Goal: Transaction & Acquisition: Purchase product/service

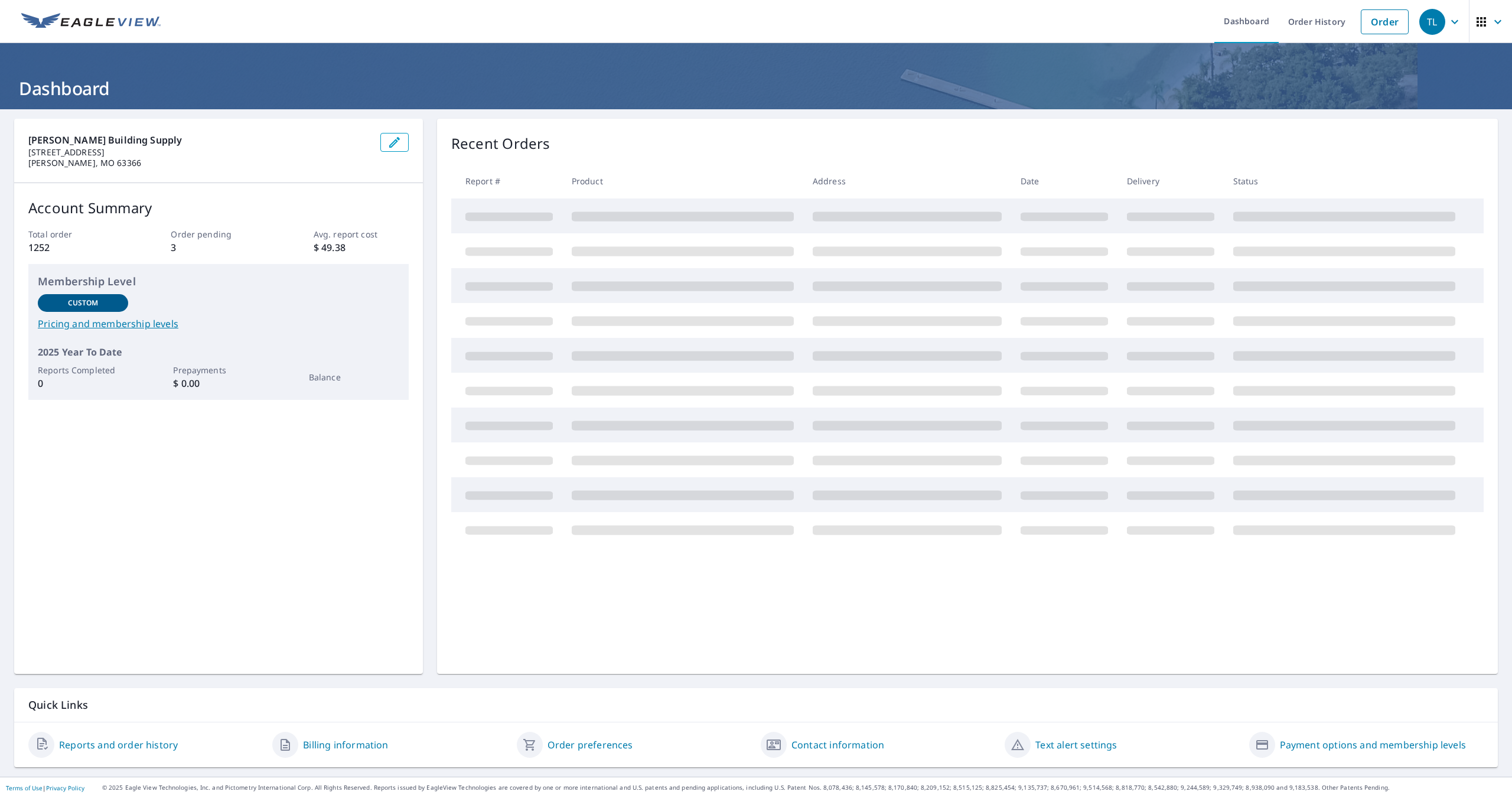
drag, startPoint x: 563, startPoint y: 393, endPoint x: 558, endPoint y: 411, distance: 18.7
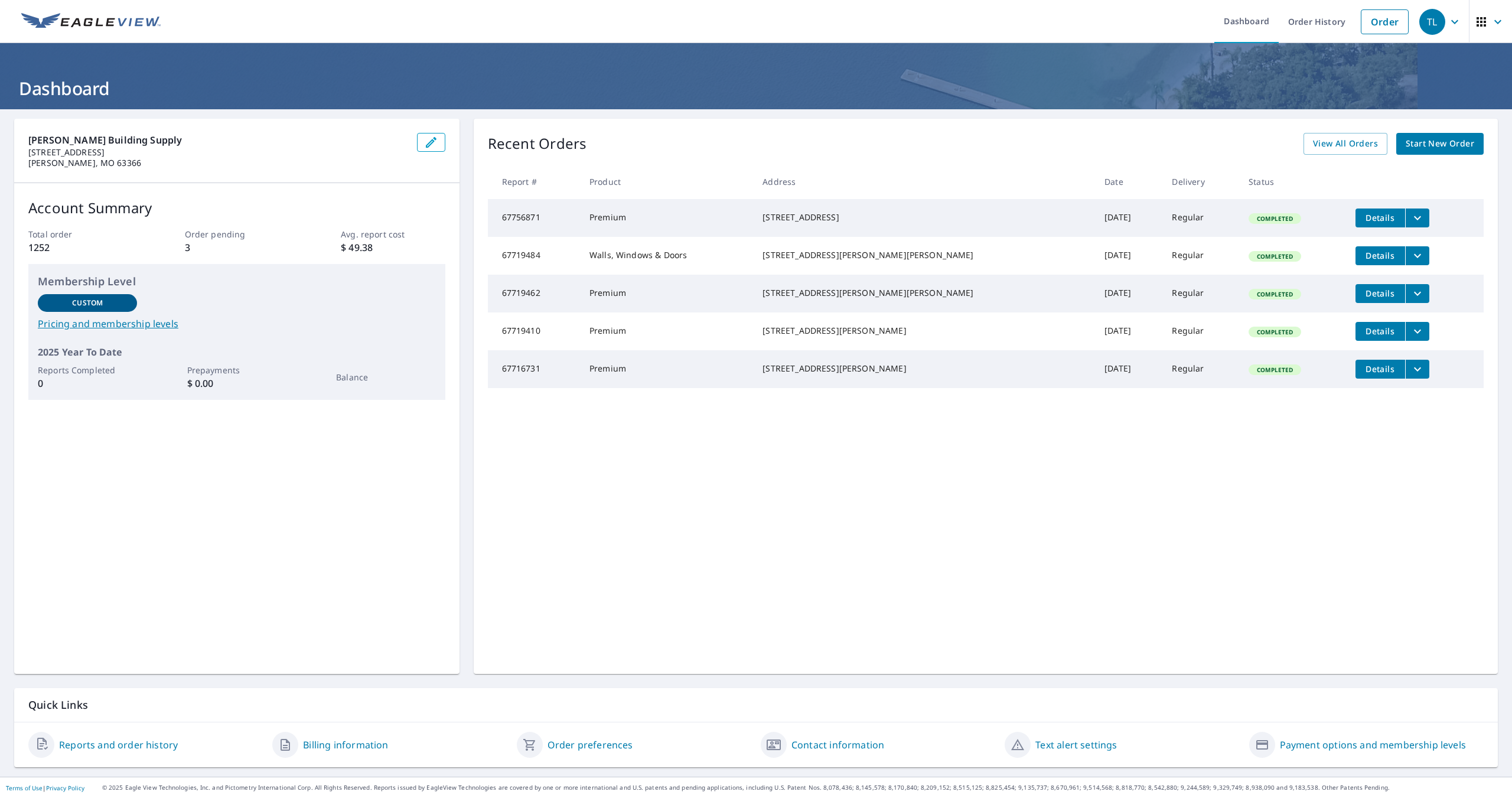
drag, startPoint x: 558, startPoint y: 411, endPoint x: 768, endPoint y: 17, distance: 446.5
click at [768, 17] on ul "Dashboard Order History Order" at bounding box center [791, 21] width 1247 height 43
click at [1353, 139] on span "View All Orders" at bounding box center [1346, 144] width 65 height 15
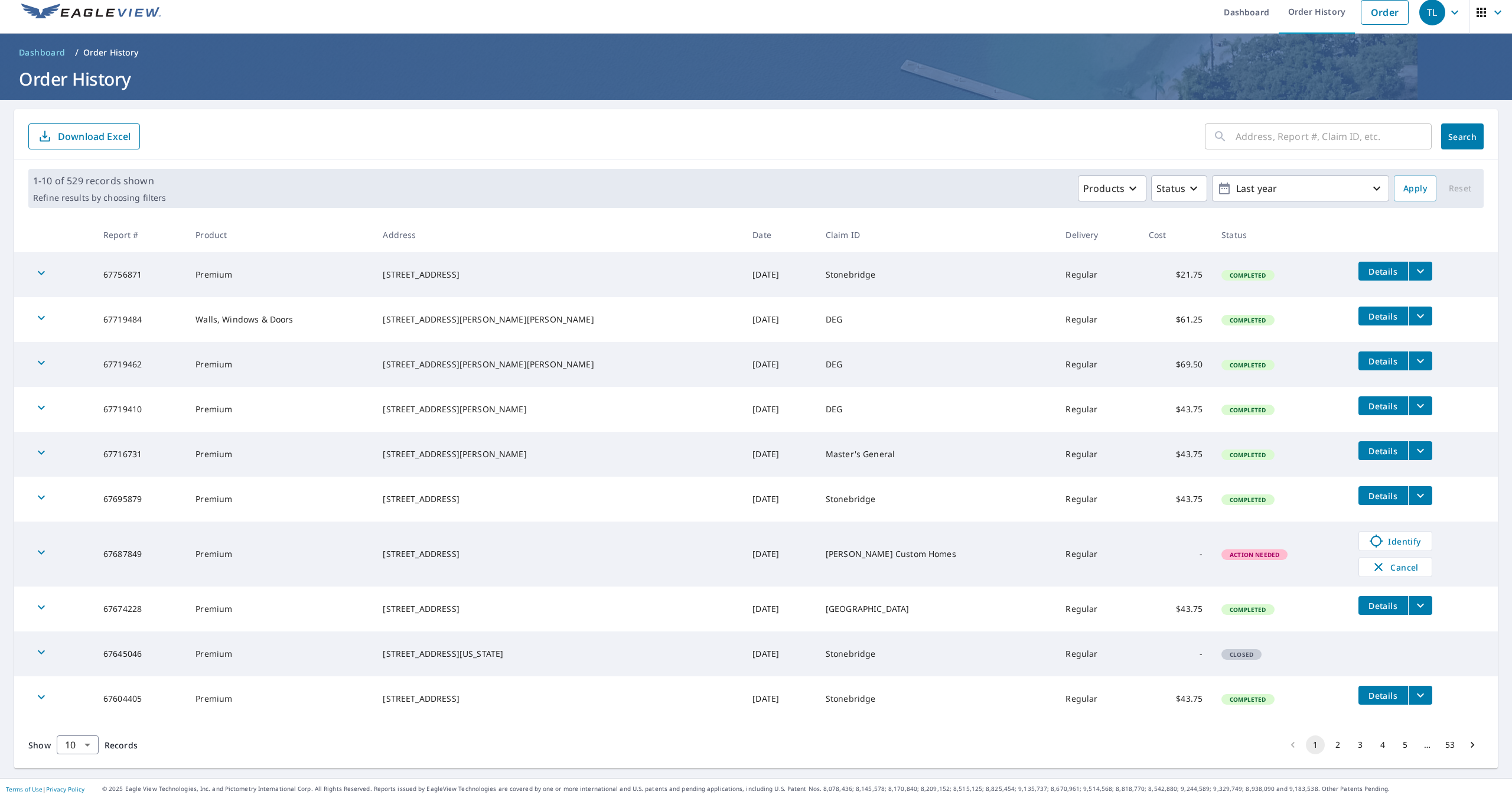
scroll to position [11, 0]
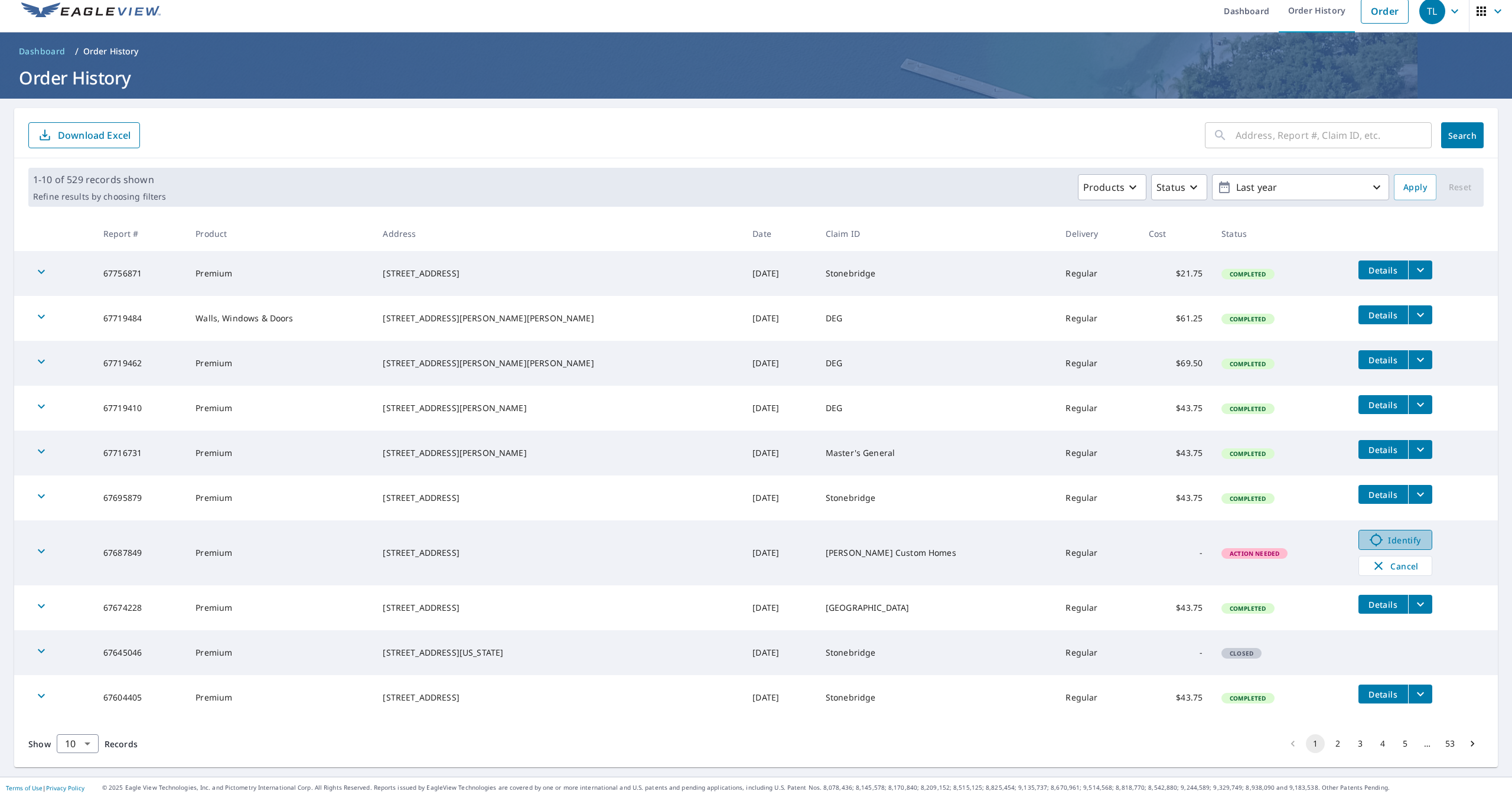
click at [1390, 541] on span "Identify" at bounding box center [1396, 540] width 59 height 14
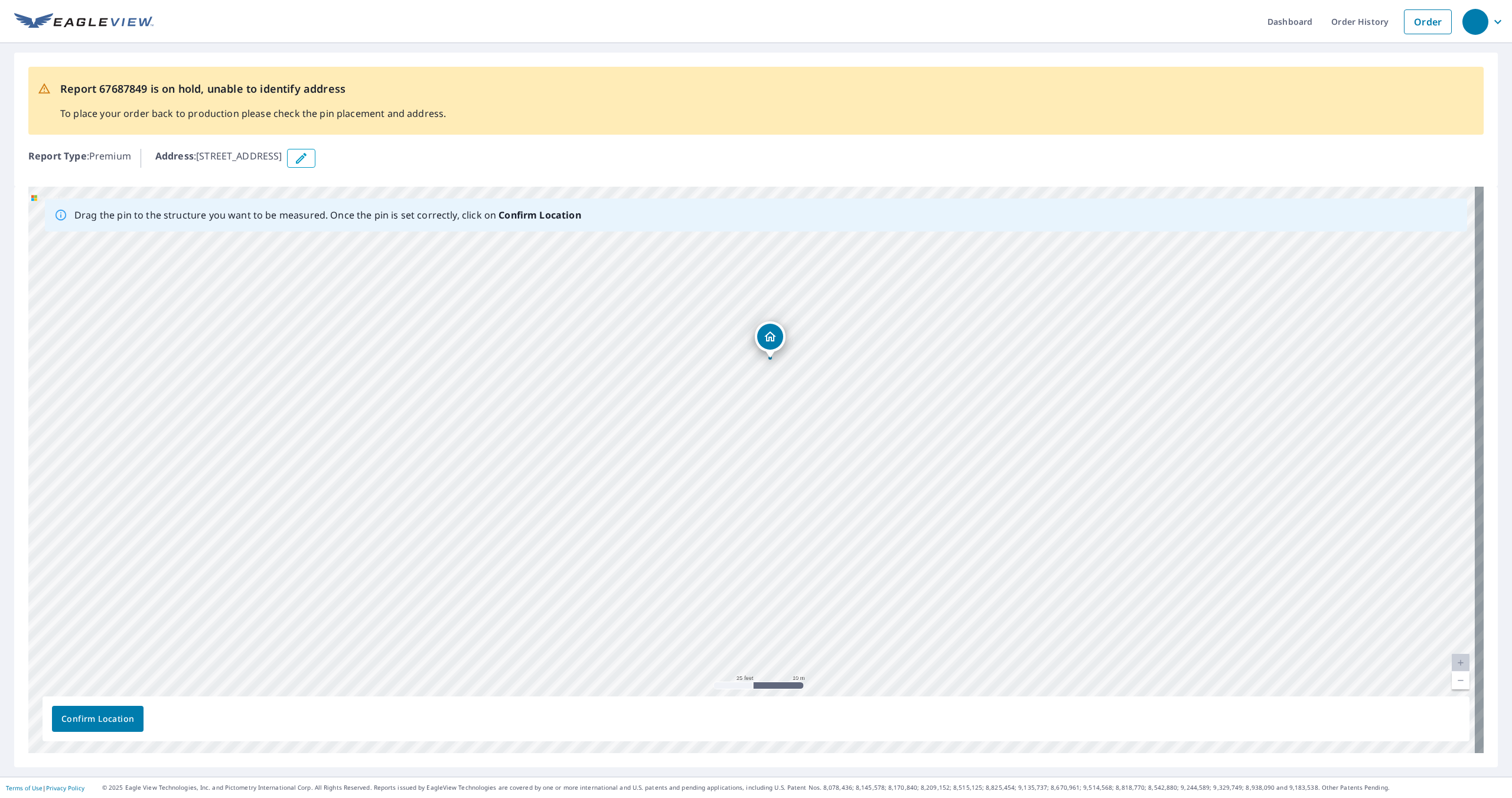
drag, startPoint x: 801, startPoint y: 510, endPoint x: 819, endPoint y: 401, distance: 110.5
click at [819, 401] on div "1129 Ridge Rd Wildwood, MO 63021" at bounding box center [756, 470] width 1456 height 566
drag, startPoint x: 762, startPoint y: 442, endPoint x: 265, endPoint y: 630, distance: 531.4
click at [793, 518] on div "1129 Ridge Rd Wildwood, MO 63021" at bounding box center [756, 470] width 1456 height 566
drag, startPoint x: 881, startPoint y: 287, endPoint x: 818, endPoint y: 311, distance: 67.4
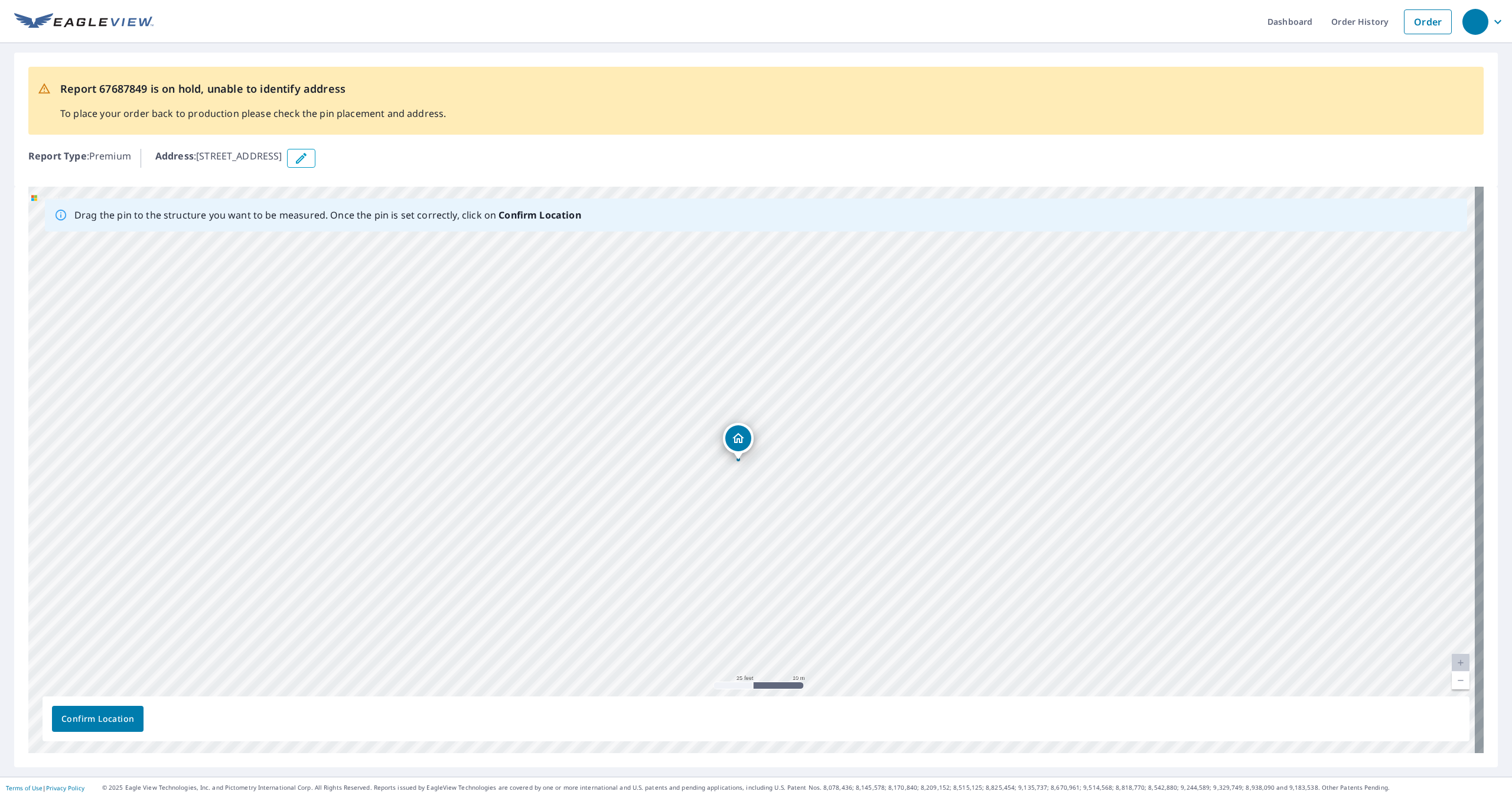
click at [818, 311] on div "1129 Ridge Rd Wildwood, MO 63021" at bounding box center [756, 470] width 1456 height 566
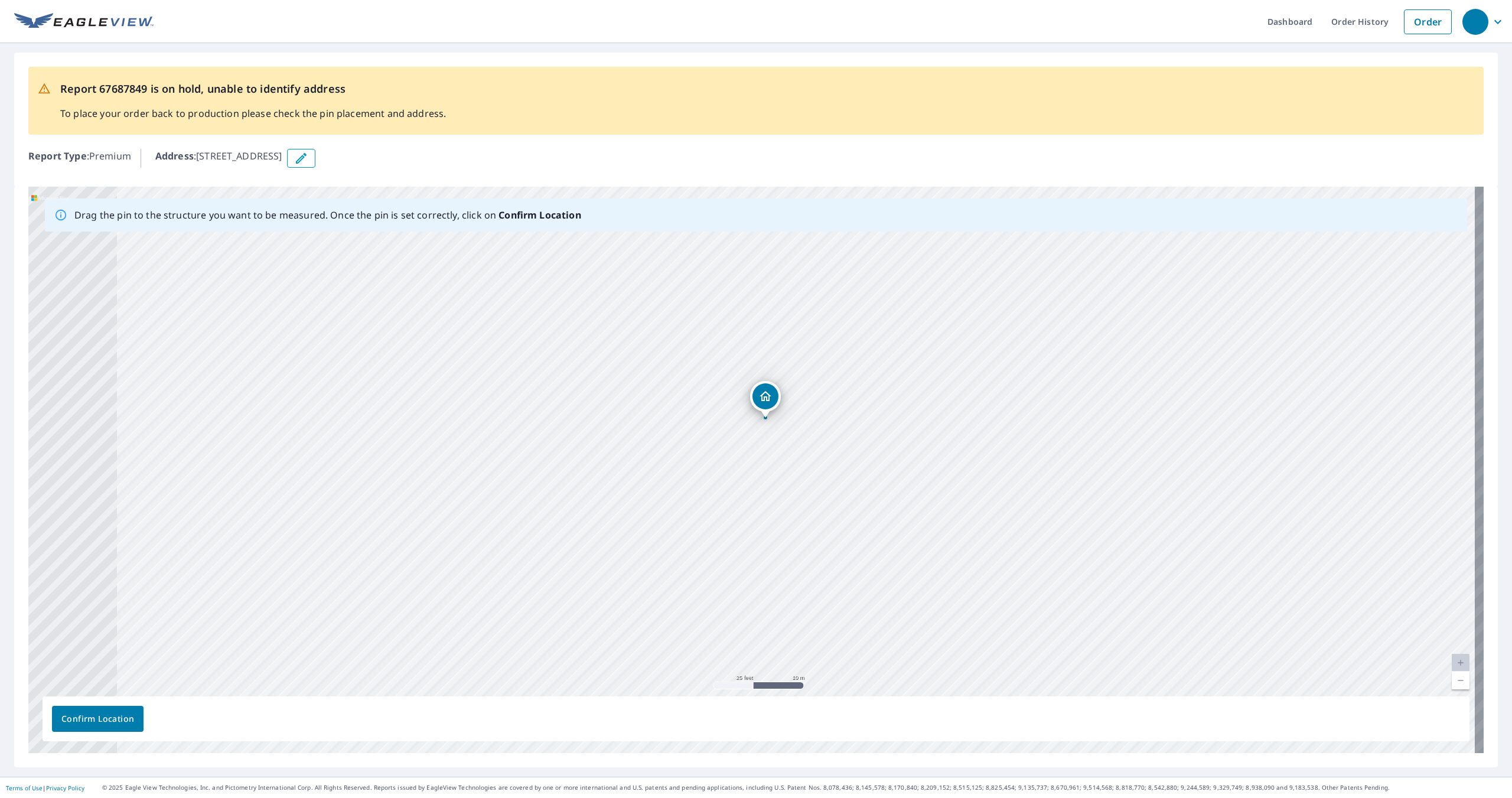
drag, startPoint x: 1018, startPoint y: 339, endPoint x: 1044, endPoint y: 297, distance: 49.4
click at [1044, 297] on div "1129 Ridge Rd Wildwood, MO 63021" at bounding box center [756, 470] width 1456 height 566
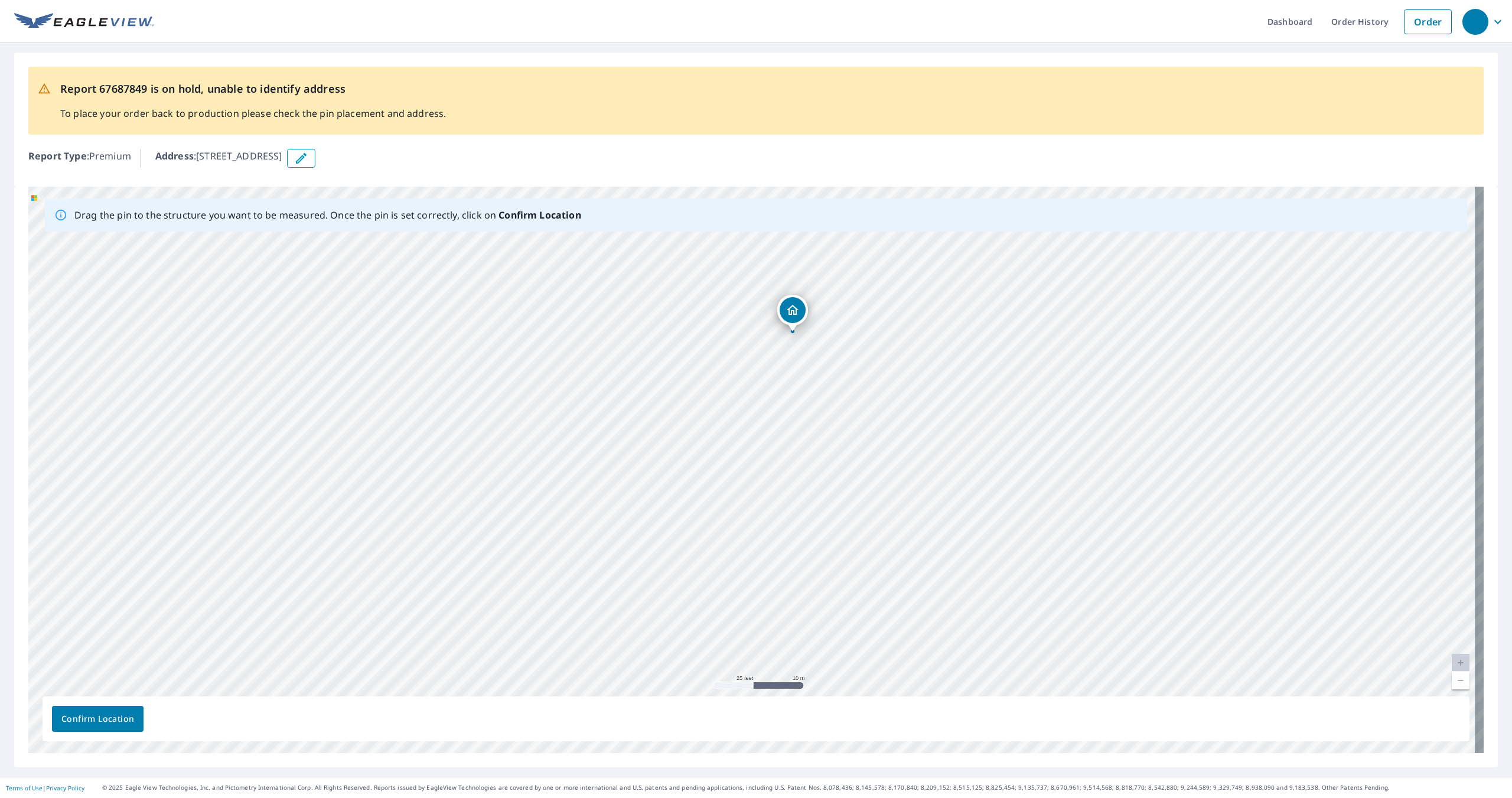
drag, startPoint x: 906, startPoint y: 569, endPoint x: 934, endPoint y: 483, distance: 90.4
click at [934, 483] on div "1129 Ridge Rd Wildwood, MO 63021" at bounding box center [756, 470] width 1456 height 566
drag, startPoint x: 932, startPoint y: 484, endPoint x: 894, endPoint y: 444, distance: 55.2
click at [894, 444] on div "1129 Ridge Rd Wildwood, MO 63021" at bounding box center [756, 470] width 1456 height 566
drag, startPoint x: 759, startPoint y: 420, endPoint x: 650, endPoint y: 595, distance: 206.2
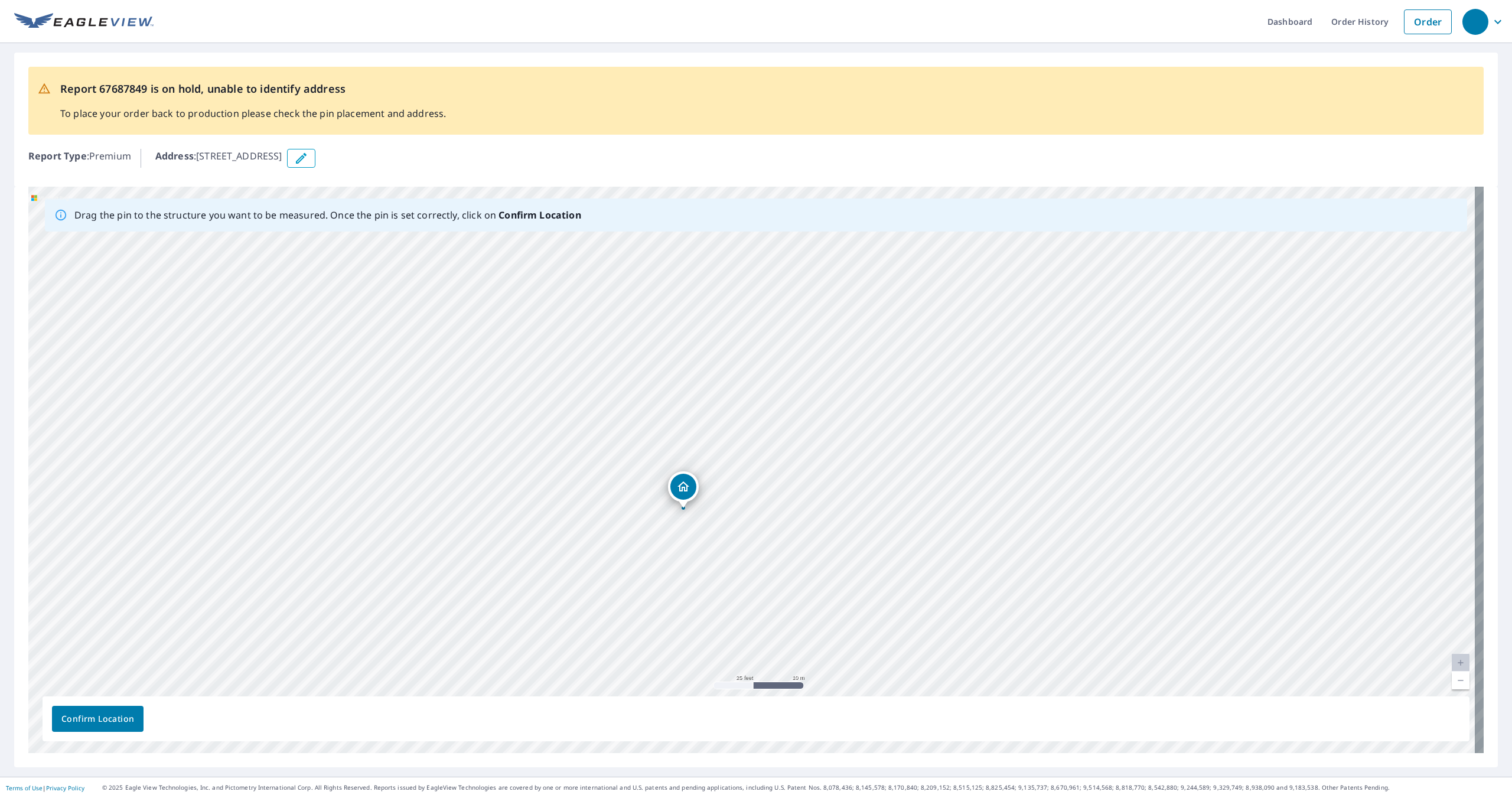
click at [650, 595] on div "1129 Ridge Rd Wildwood, MO 63021" at bounding box center [756, 470] width 1456 height 566
drag, startPoint x: 810, startPoint y: 372, endPoint x: 790, endPoint y: 404, distance: 37.7
click at [790, 404] on div "1129 Ridge Rd Wildwood, MO 63021" at bounding box center [756, 470] width 1456 height 566
click at [315, 161] on button "button" at bounding box center [302, 158] width 28 height 19
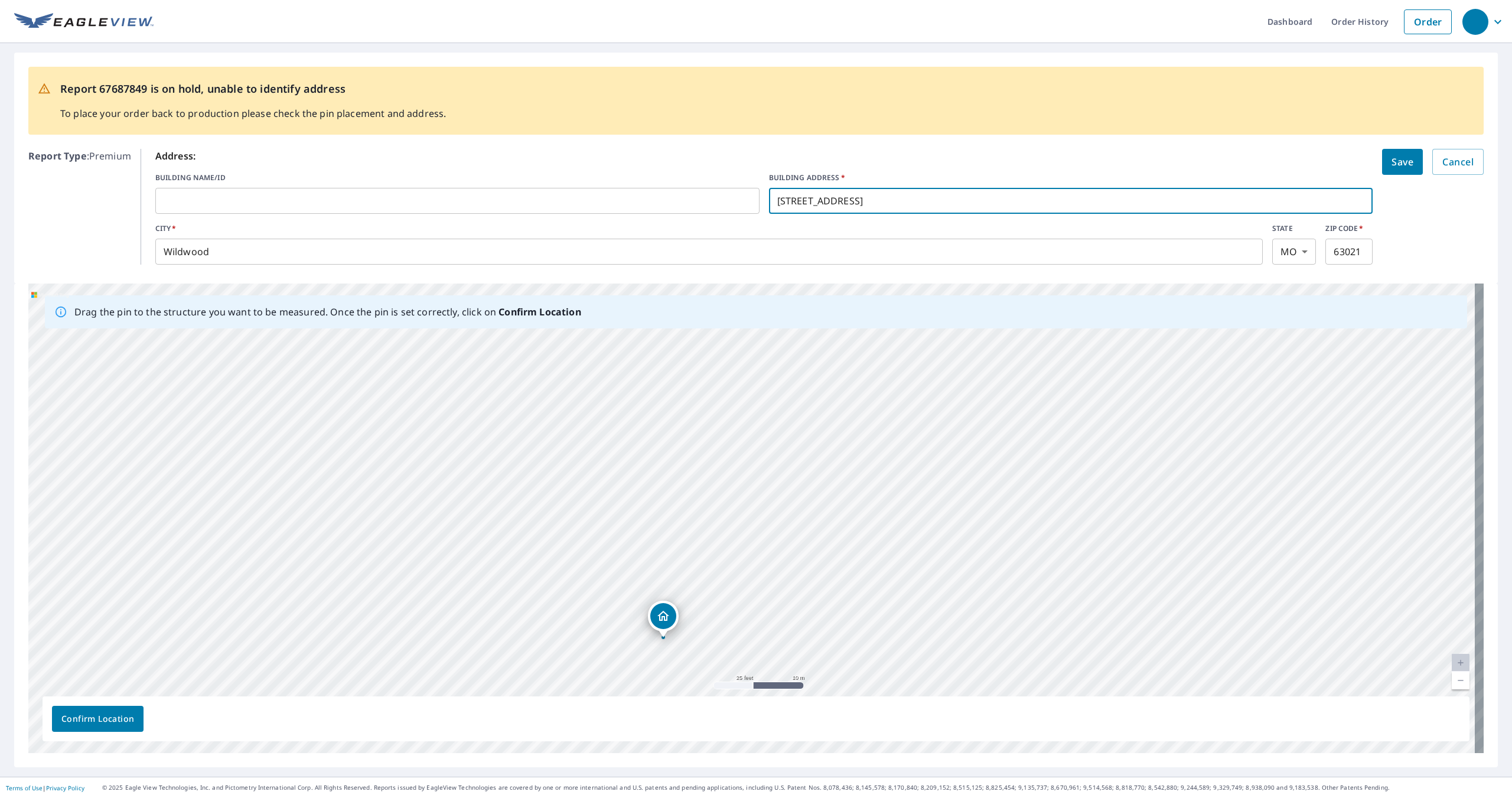
click at [794, 204] on input "1129 Ridge Rd" at bounding box center [1071, 201] width 604 height 33
type input "1120 Ridge Rd"
click at [1398, 164] on span "Save" at bounding box center [1403, 162] width 22 height 17
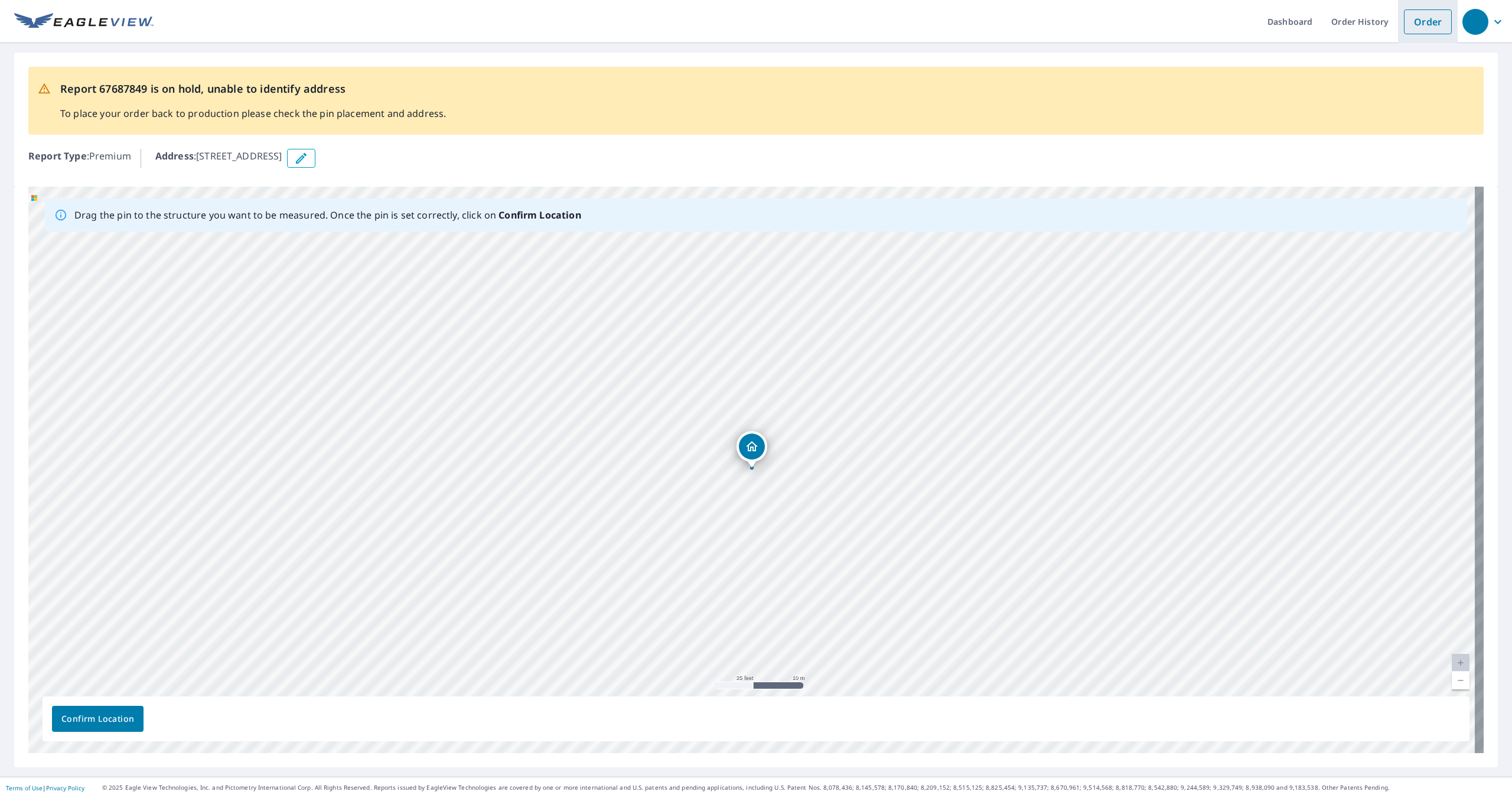
click at [1426, 26] on link "Order" at bounding box center [1428, 22] width 48 height 25
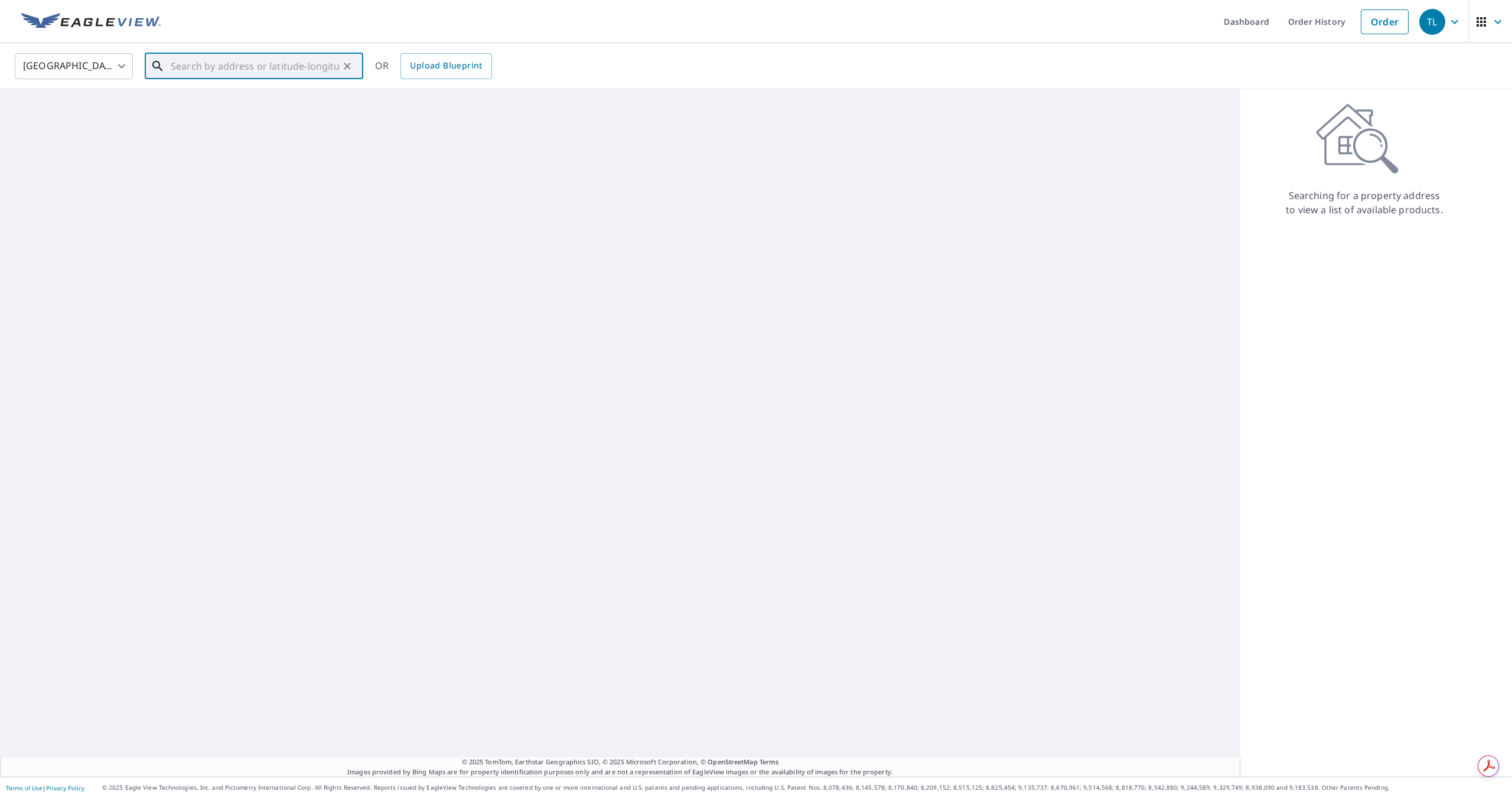
click at [171, 69] on input "text" at bounding box center [255, 66] width 169 height 33
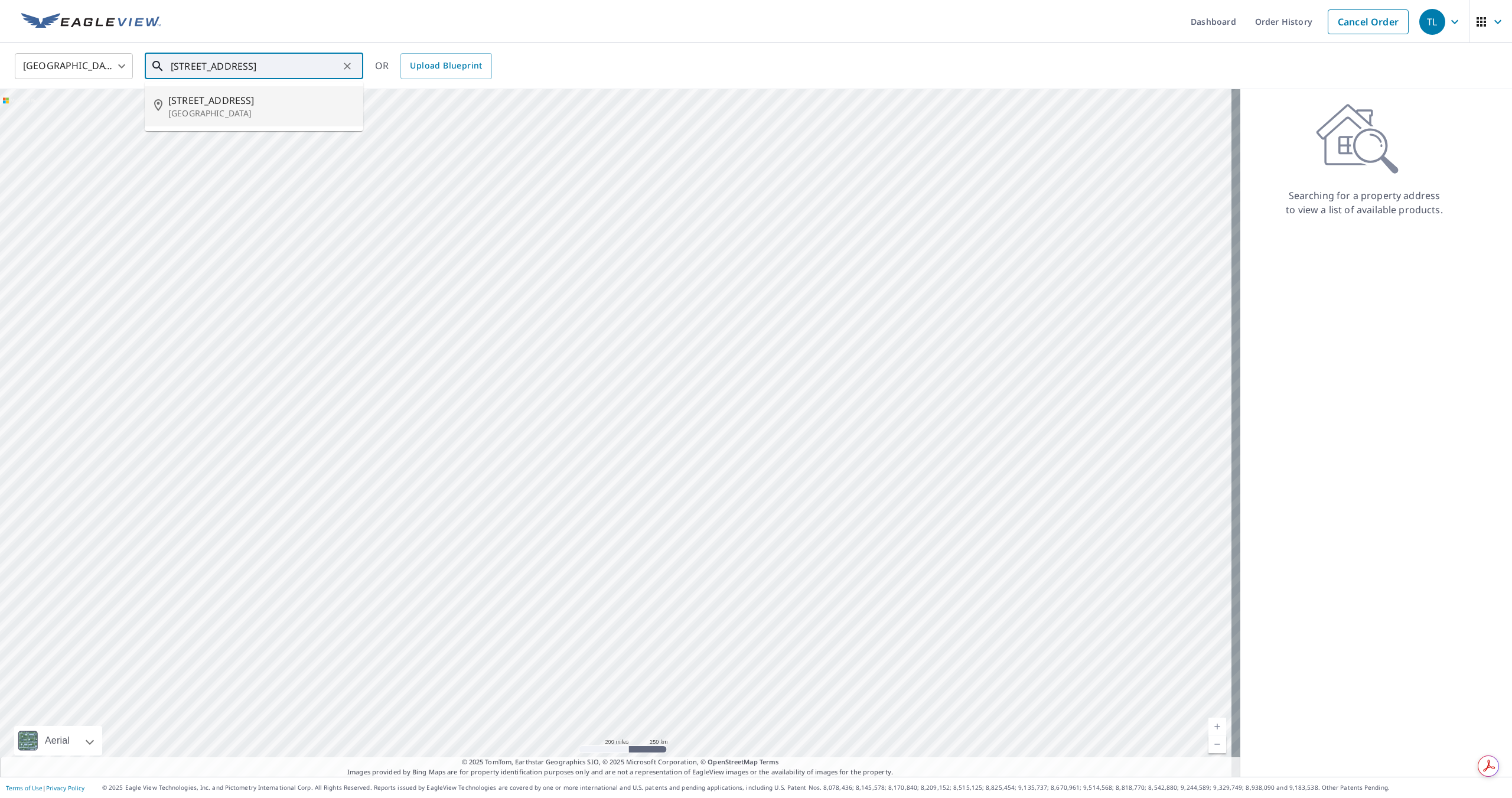
click at [186, 106] on span "1120 Ridge Rd" at bounding box center [261, 100] width 186 height 14
type input "1120 Ridge Rd Ballwin, MO 63021"
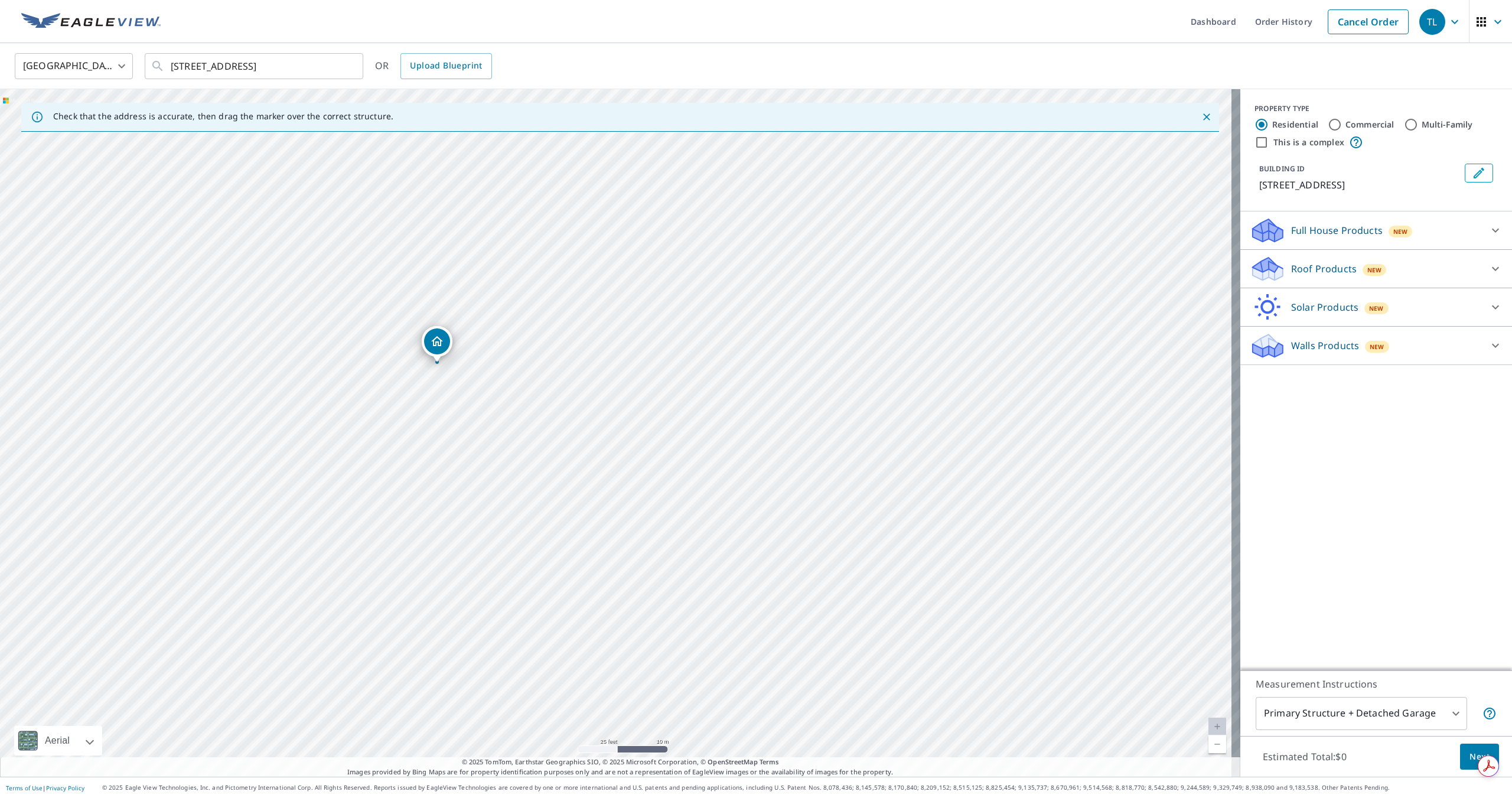
drag, startPoint x: 553, startPoint y: 381, endPoint x: 564, endPoint y: 336, distance: 46.3
click at [564, 336] on div "1120 Ridge Rd Wildwood, MO 63021" at bounding box center [620, 433] width 1241 height 687
click at [1488, 268] on icon at bounding box center [1495, 269] width 14 height 14
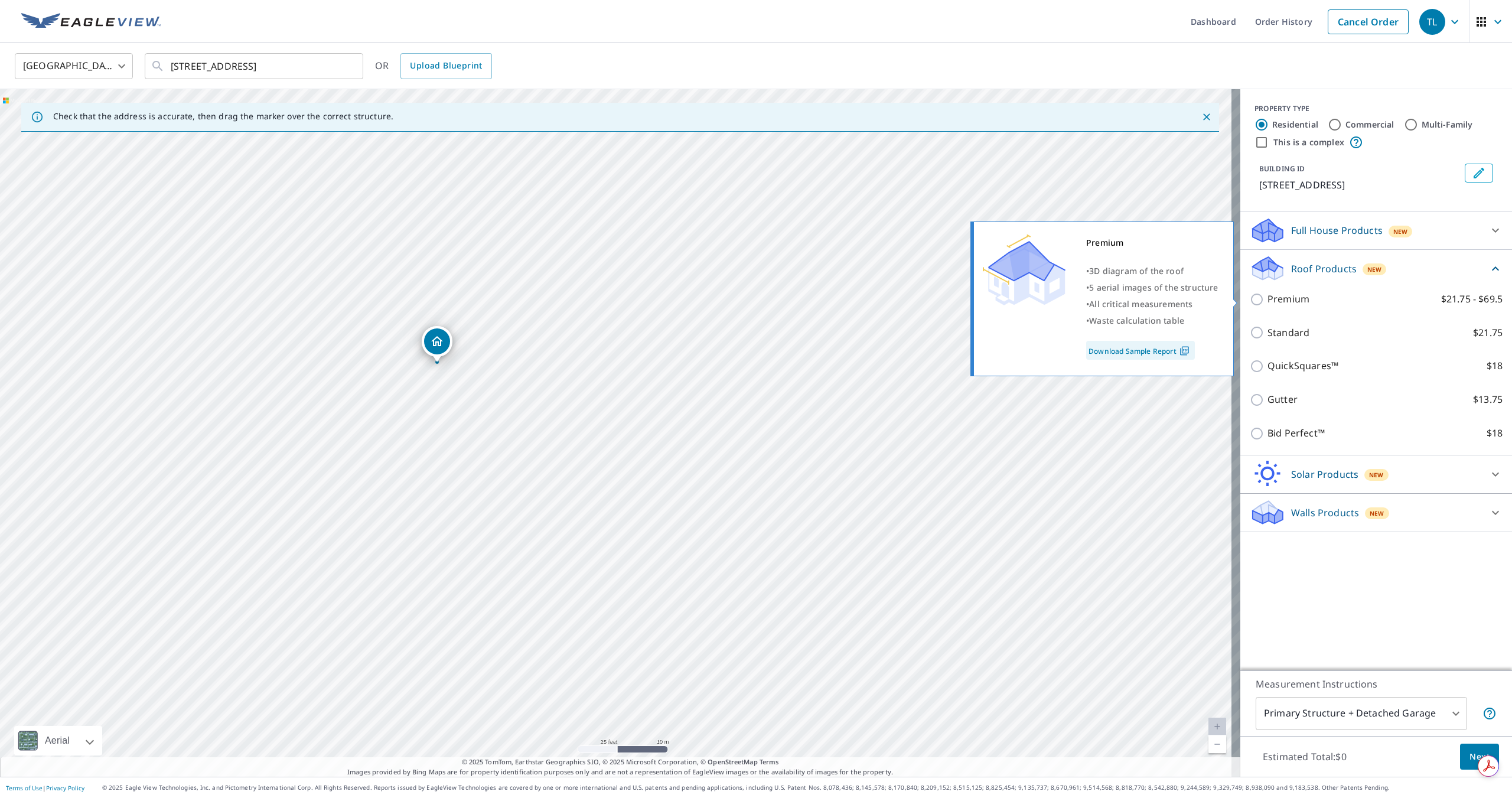
click at [1250, 301] on input "Premium $21.75 - $69.5" at bounding box center [1259, 300] width 18 height 14
checkbox input "true"
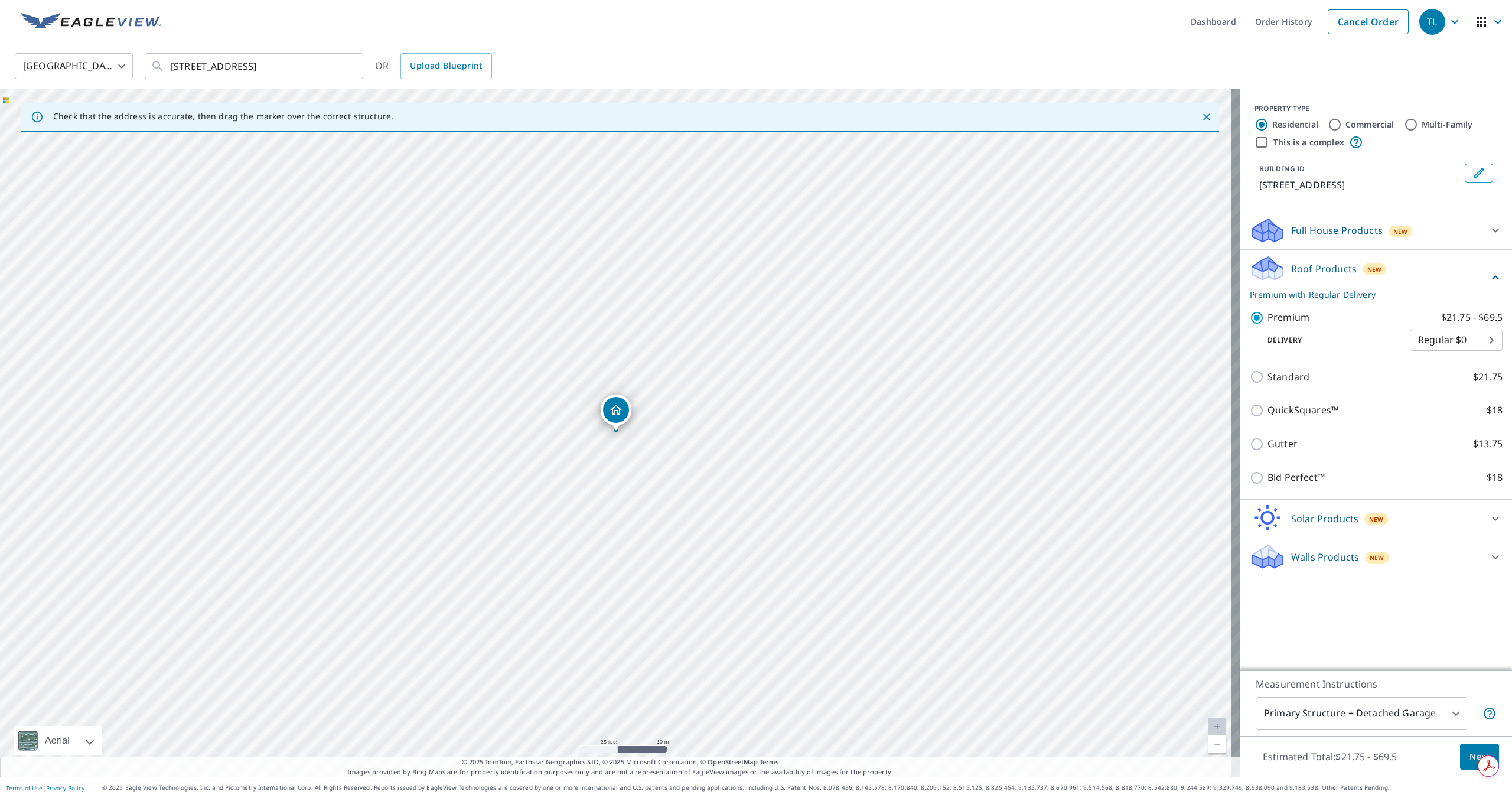
click at [1470, 755] on span "Next" at bounding box center [1480, 757] width 20 height 15
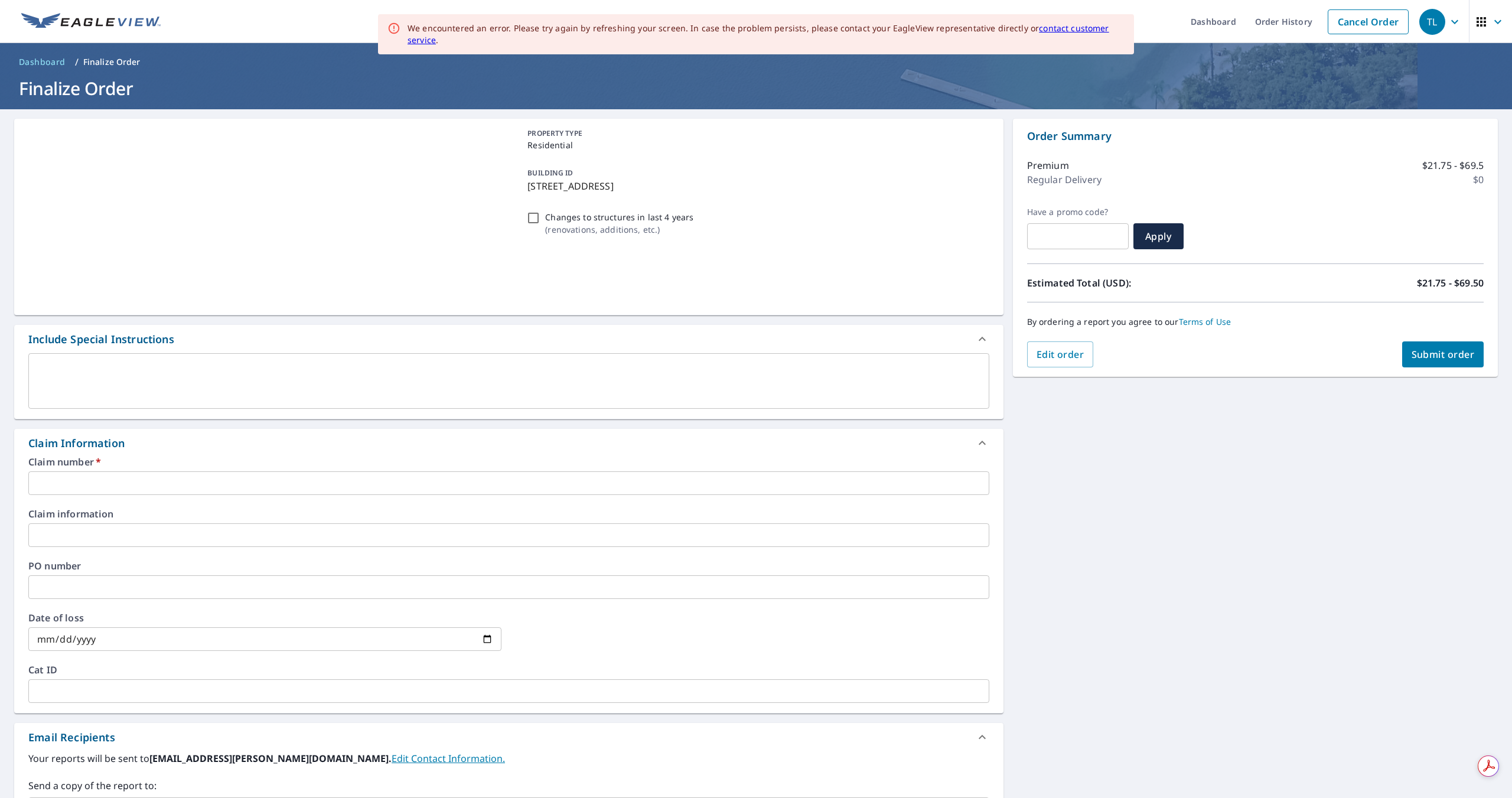
click at [151, 480] on input "text" at bounding box center [509, 483] width 961 height 24
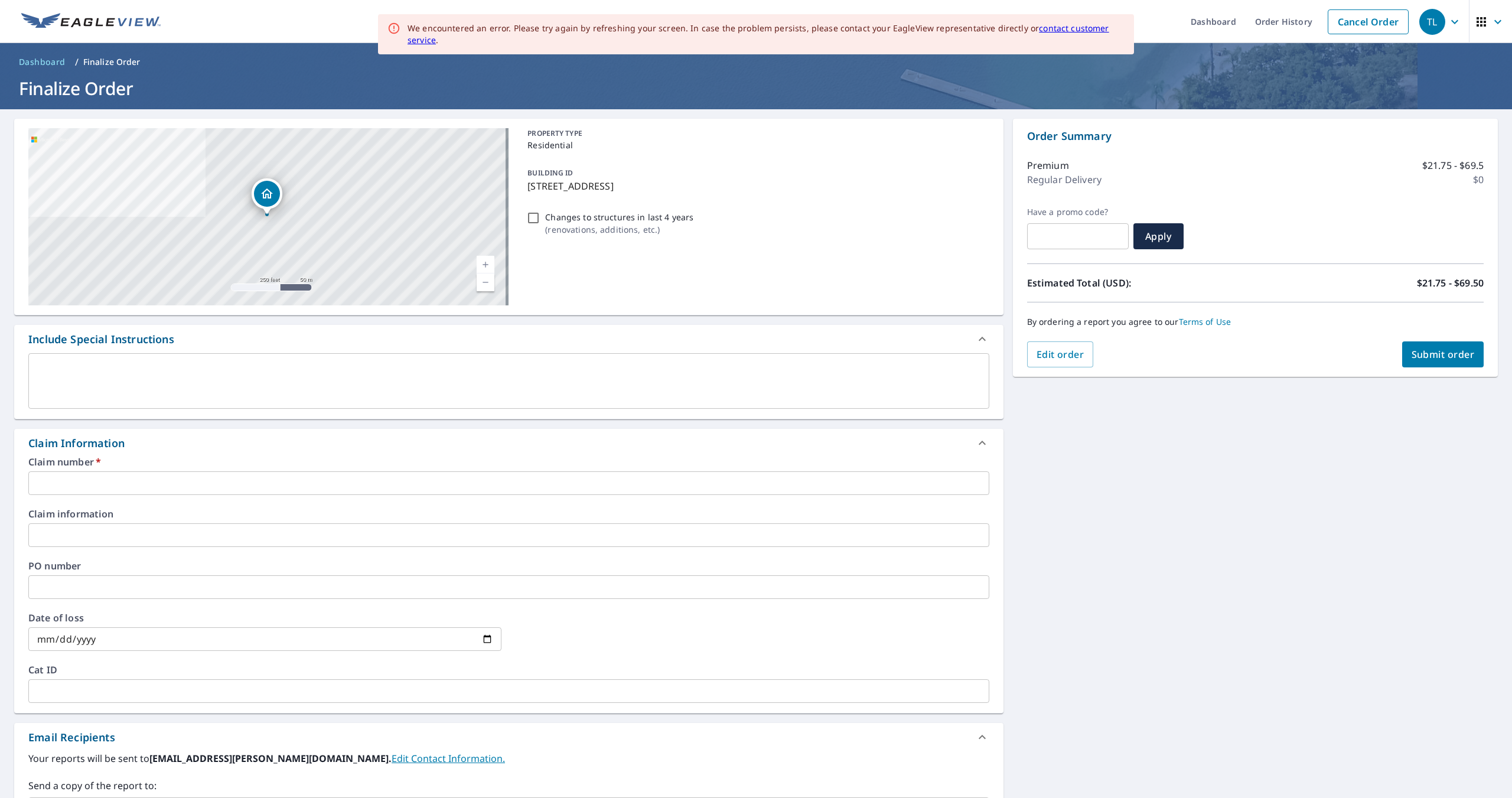
click at [64, 482] on input "text" at bounding box center [509, 483] width 961 height 24
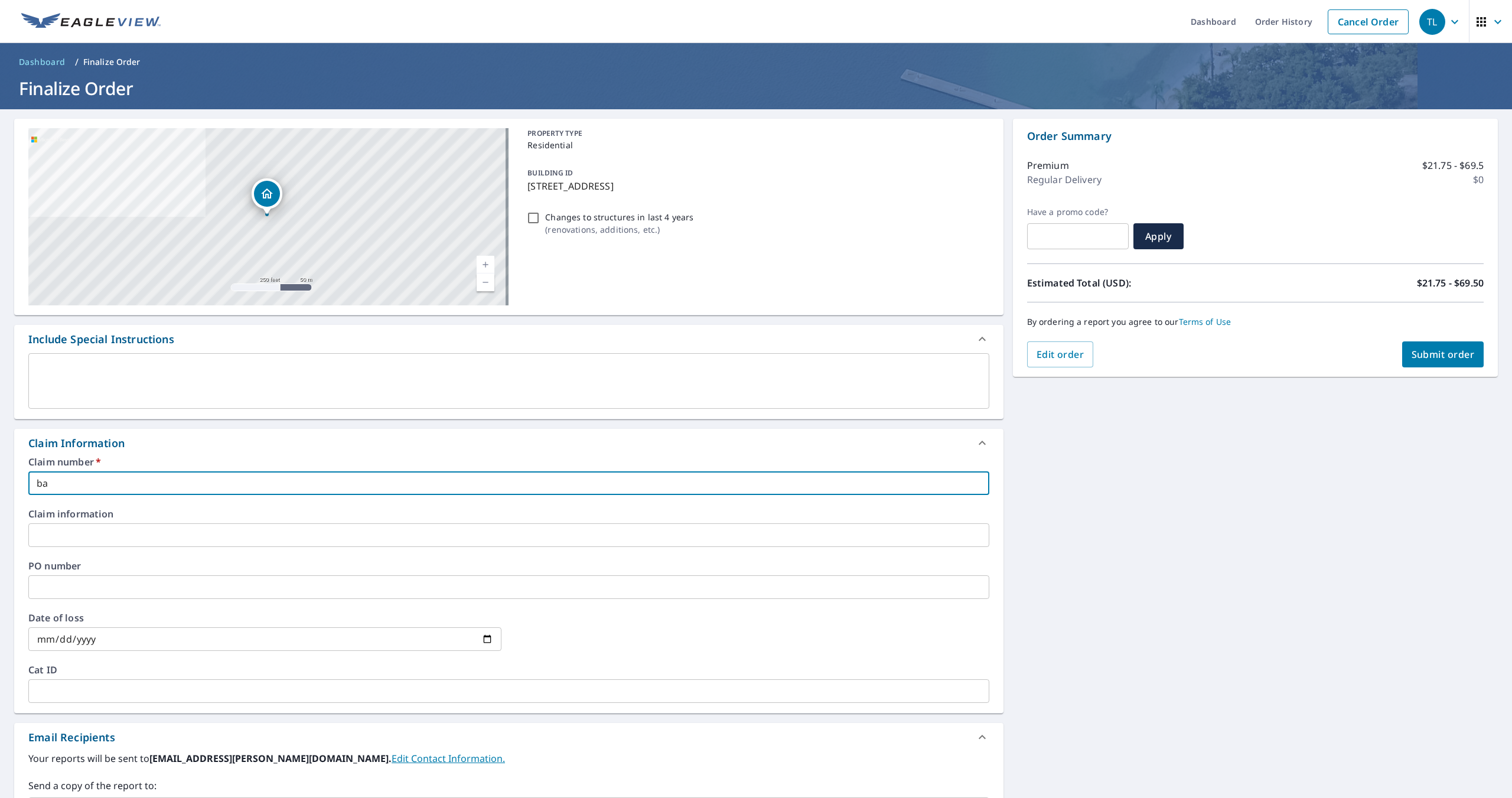
type input "b"
type input "BAUMGARTNER"
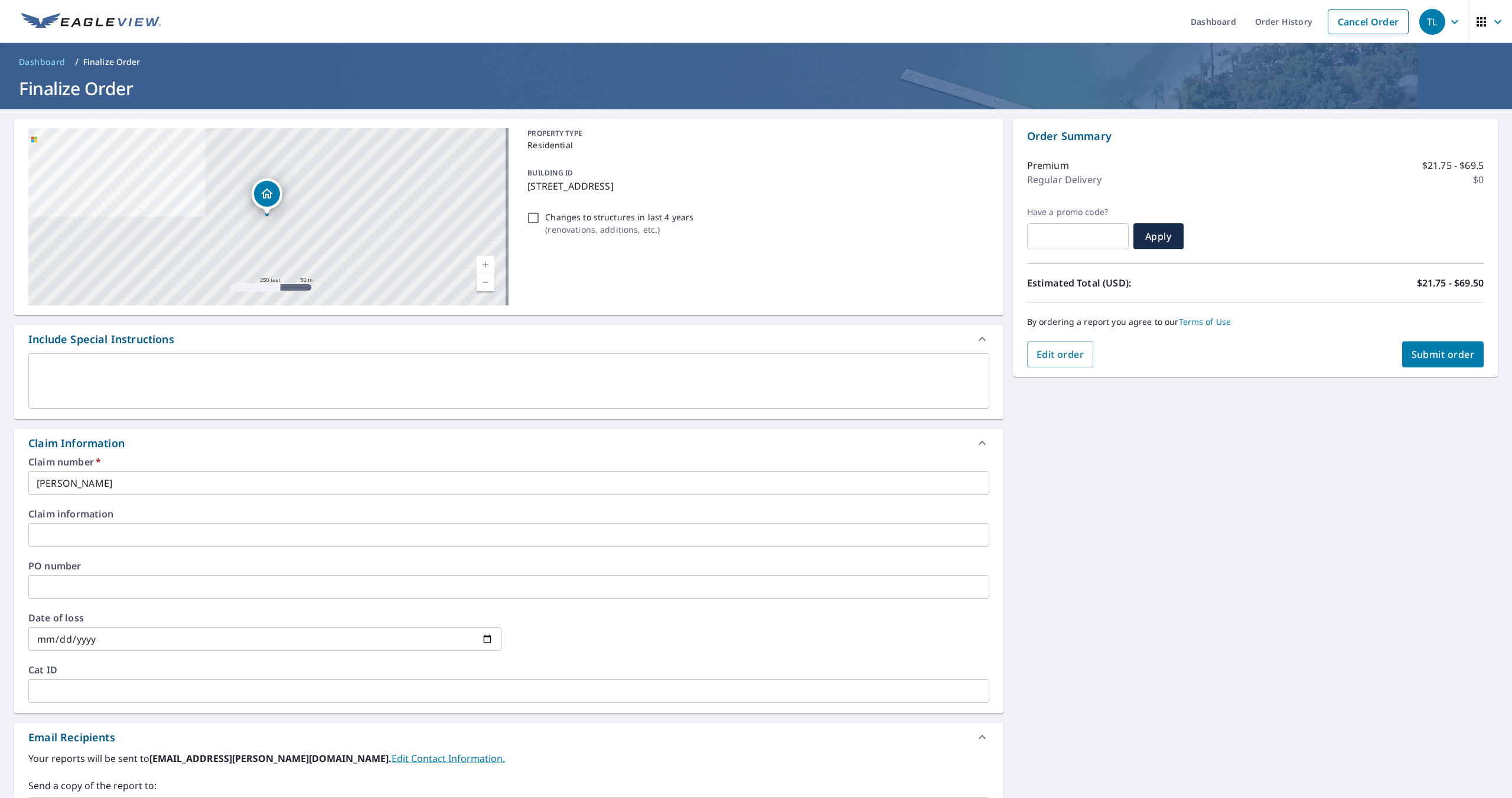
click at [1414, 347] on button "Submit order" at bounding box center [1443, 354] width 82 height 26
